Goal: Task Accomplishment & Management: Use online tool/utility

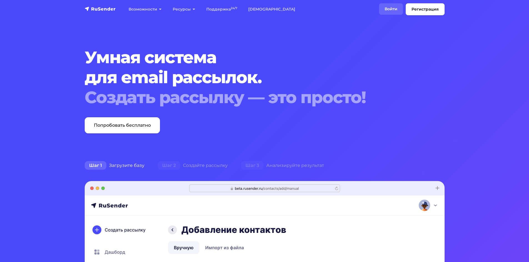
click at [388, 7] on link "Войти" at bounding box center [391, 8] width 24 height 11
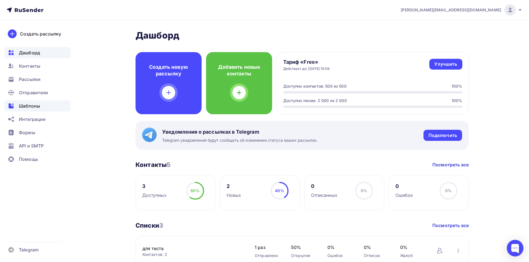
click at [41, 110] on div "Шаблоны" at bounding box center [37, 105] width 66 height 11
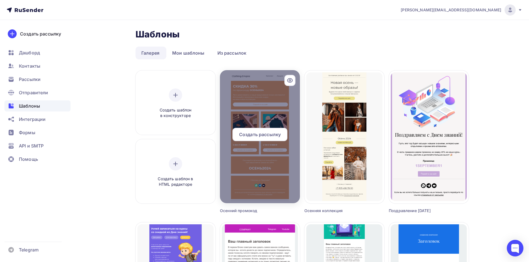
click at [241, 136] on span "Создать рассылку" at bounding box center [260, 134] width 42 height 7
